Goal: Task Accomplishment & Management: Complete application form

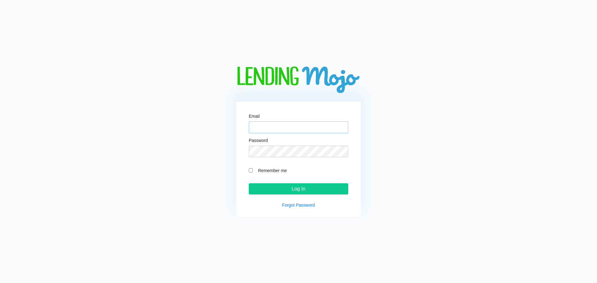
click at [271, 132] on input "Email" at bounding box center [298, 128] width 99 height 12
click at [266, 128] on input "Email" at bounding box center [298, 128] width 99 height 12
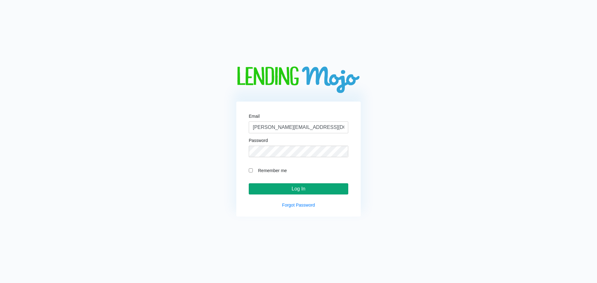
type input "[PERSON_NAME][EMAIL_ADDRESS][DOMAIN_NAME]"
drag, startPoint x: 319, startPoint y: 189, endPoint x: 321, endPoint y: 185, distance: 4.5
click at [320, 189] on input "Log In" at bounding box center [298, 188] width 99 height 11
